Goal: Task Accomplishment & Management: Manage account settings

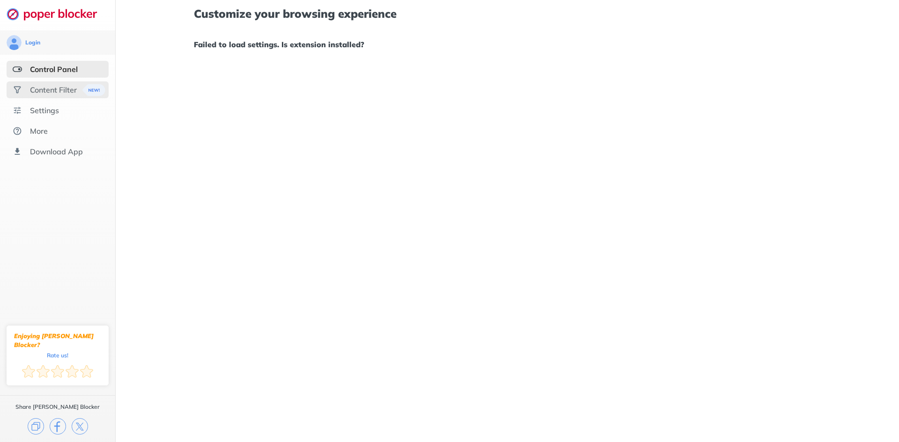
click at [36, 84] on div "Content Filter" at bounding box center [58, 89] width 102 height 17
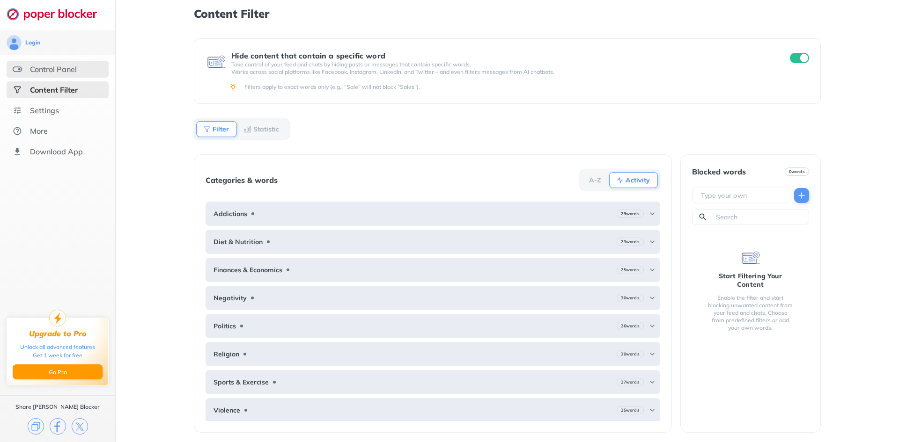
click at [40, 76] on div "Control Panel" at bounding box center [58, 69] width 102 height 17
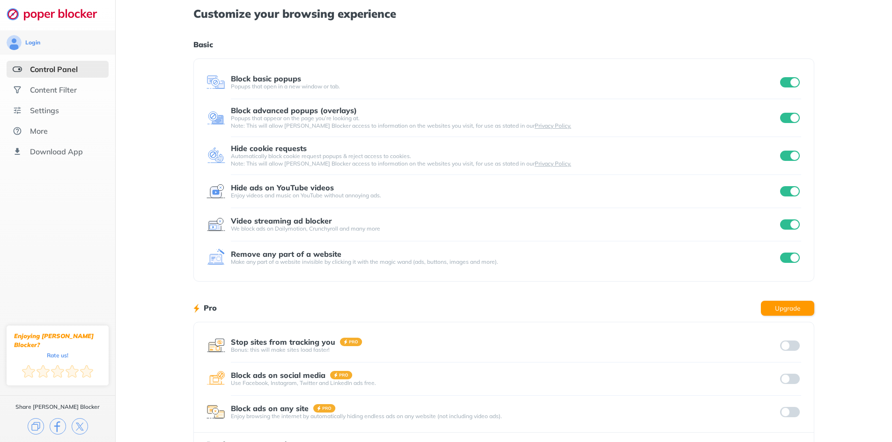
click at [789, 193] on input "checkbox" at bounding box center [790, 191] width 20 height 10
